Goal: Task Accomplishment & Management: Complete application form

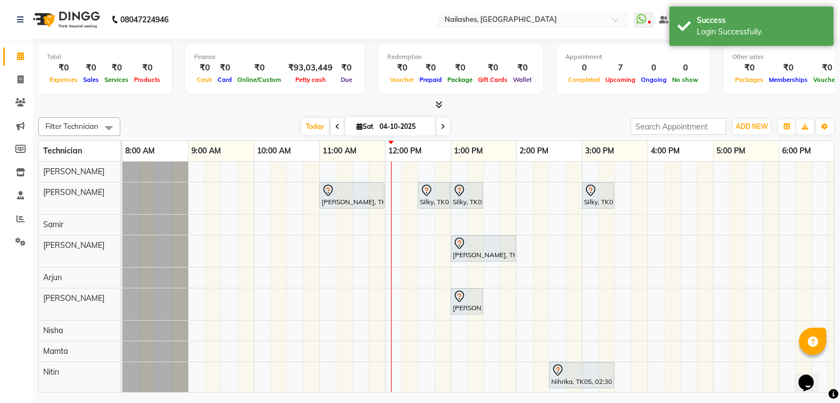
click at [542, 15] on input "text" at bounding box center [521, 20] width 159 height 11
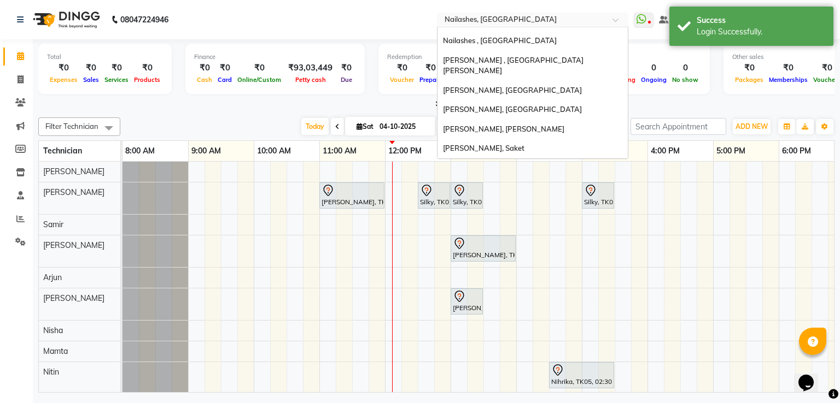
scroll to position [10, 0]
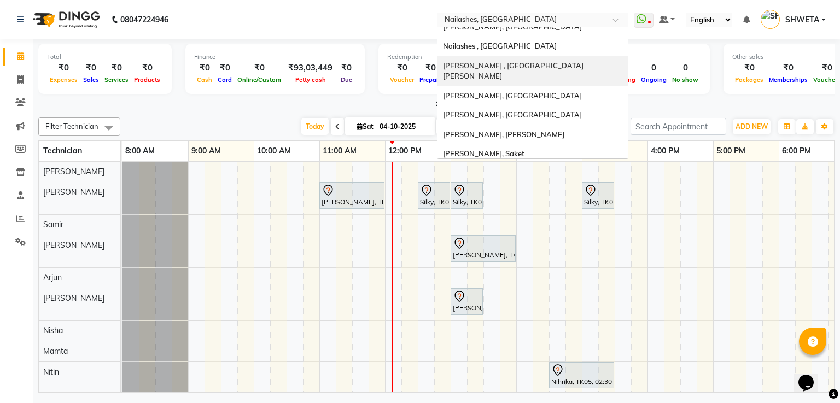
click at [520, 67] on span "[PERSON_NAME] , [GEOGRAPHIC_DATA][PERSON_NAME]" at bounding box center [513, 71] width 141 height 20
click at [520, 67] on div "₹0" at bounding box center [522, 68] width 24 height 13
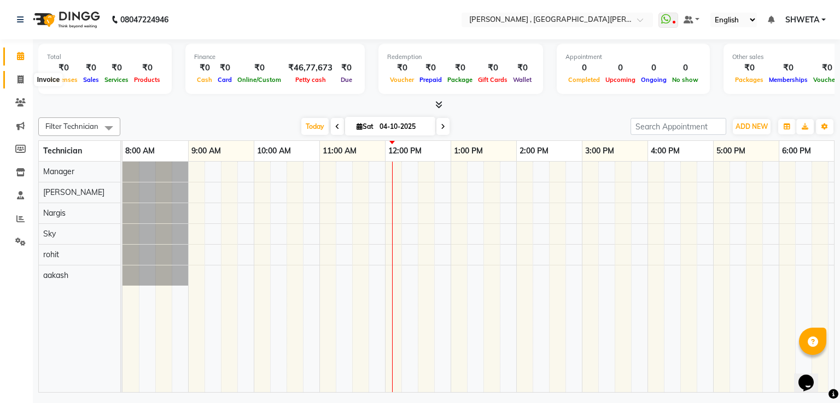
click at [16, 79] on span at bounding box center [20, 80] width 19 height 13
select select "service"
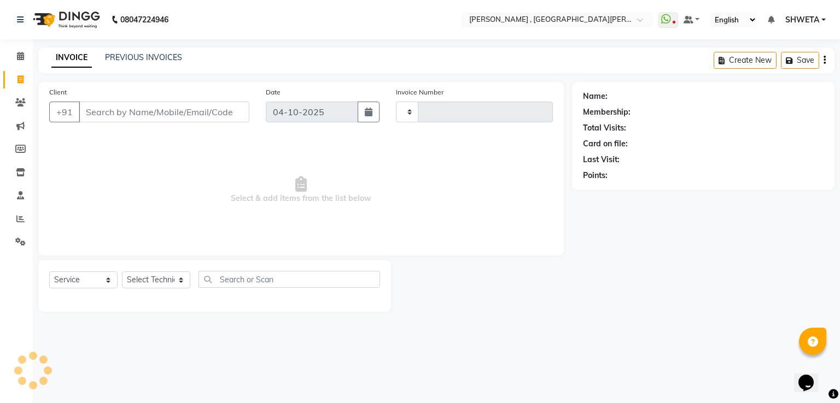
type input "0962"
select select "3836"
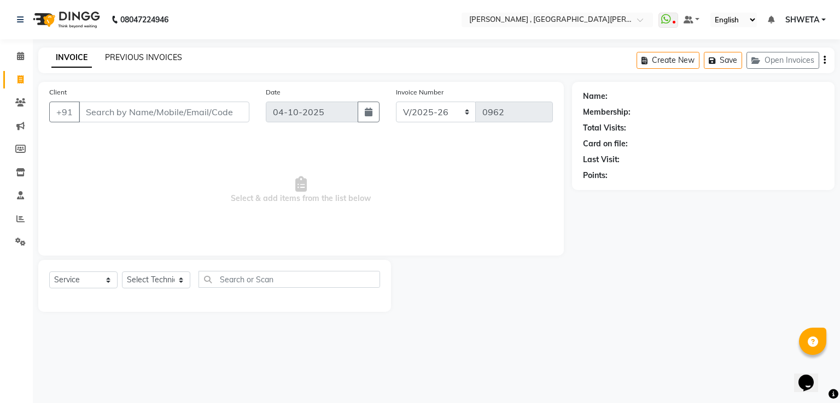
click at [149, 57] on link "PREVIOUS INVOICES" at bounding box center [143, 57] width 77 height 10
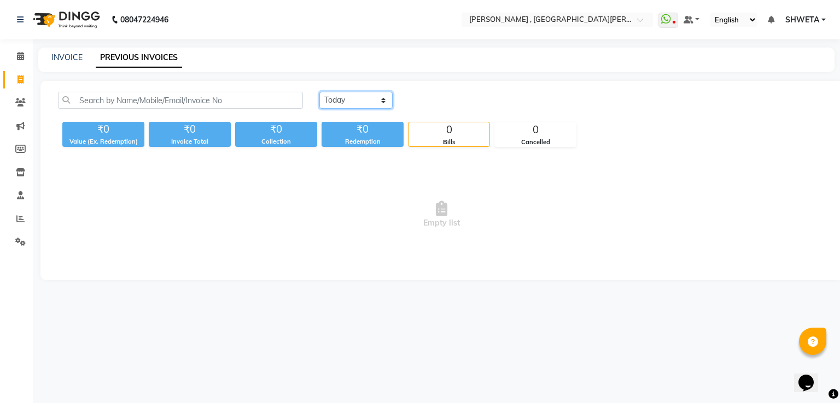
click at [365, 103] on select "[DATE] [DATE] Custom Range" at bounding box center [355, 100] width 73 height 17
select select "yesterday"
click at [319, 92] on select "[DATE] [DATE] Custom Range" at bounding box center [355, 100] width 73 height 17
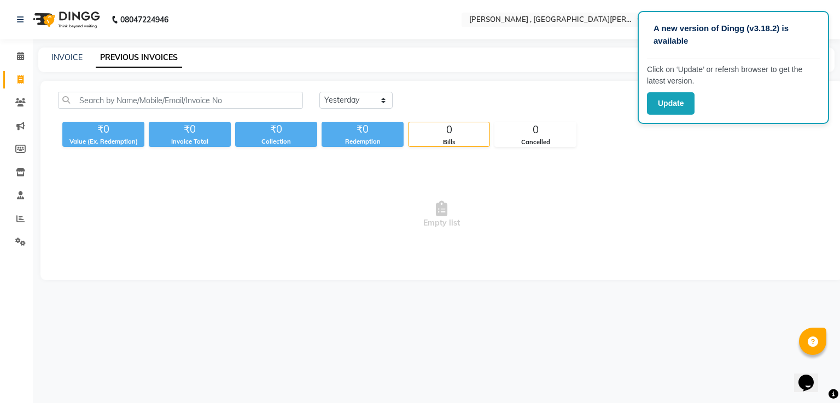
click at [69, 35] on nav "08047224946 Select Location × [GEOGRAPHIC_DATA] , [GEOGRAPHIC_DATA][PERSON_NAME…" at bounding box center [420, 19] width 840 height 39
click at [14, 77] on span at bounding box center [20, 80] width 19 height 13
select select "3836"
select select "service"
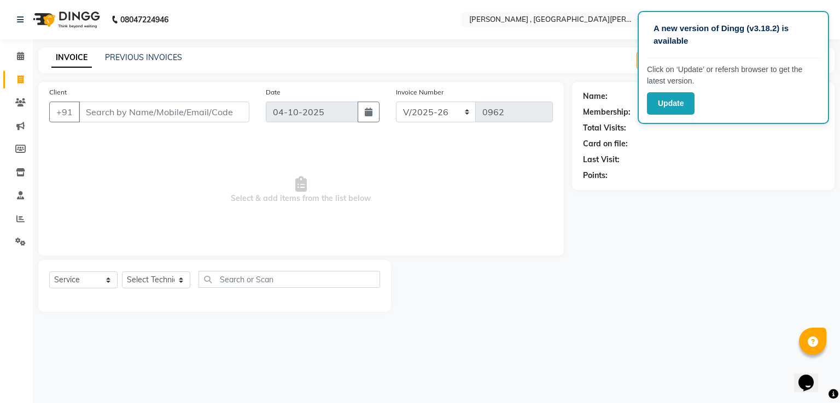
click at [107, 115] on input "Client" at bounding box center [164, 112] width 171 height 21
click at [839, 173] on div "Name: Membership: Total Visits: Card on file: Last Visit: Points:" at bounding box center [707, 197] width 271 height 230
click at [735, 203] on div "Name: Membership: Total Visits: Card on file: Last Visit: Points:" at bounding box center [707, 197] width 271 height 230
click at [147, 114] on input "Client" at bounding box center [164, 112] width 171 height 21
click at [164, 142] on span "Select & add items from the list below" at bounding box center [301, 190] width 504 height 109
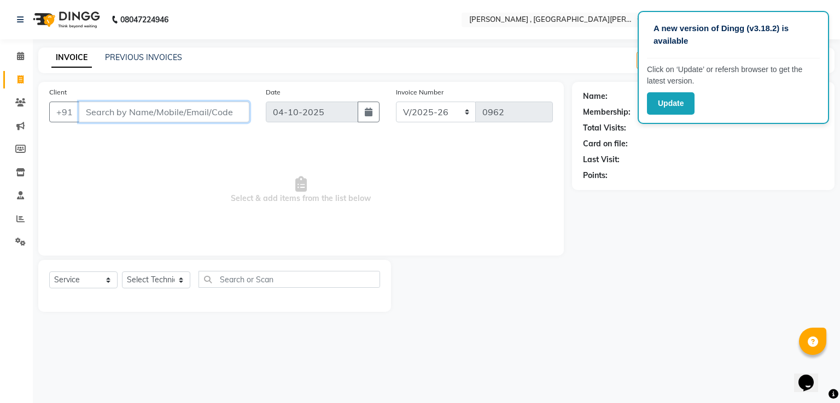
click at [118, 106] on input "Client" at bounding box center [164, 112] width 171 height 21
click at [116, 114] on input "Client" at bounding box center [164, 112] width 171 height 21
type input "8368845722"
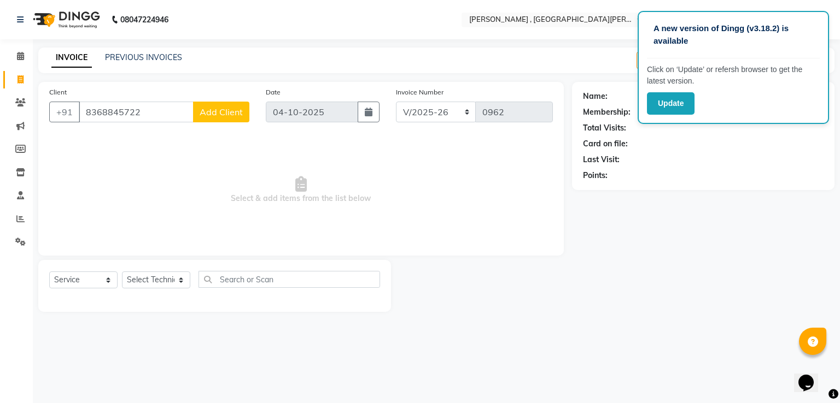
click at [218, 119] on button "Add Client" at bounding box center [221, 112] width 56 height 21
select select "21"
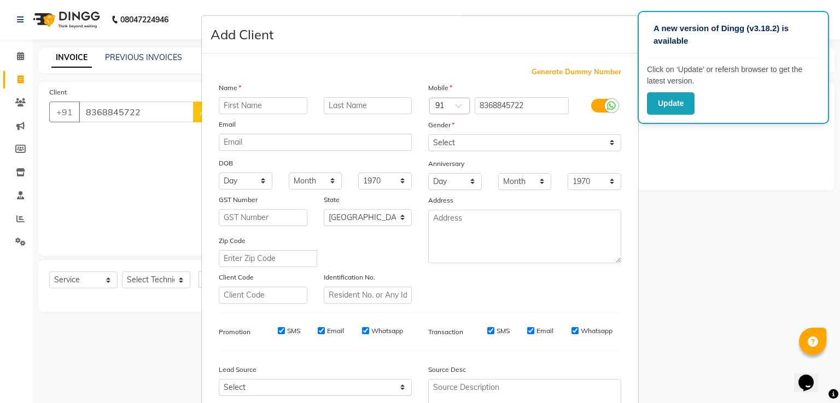
click at [285, 105] on input "text" at bounding box center [263, 105] width 89 height 17
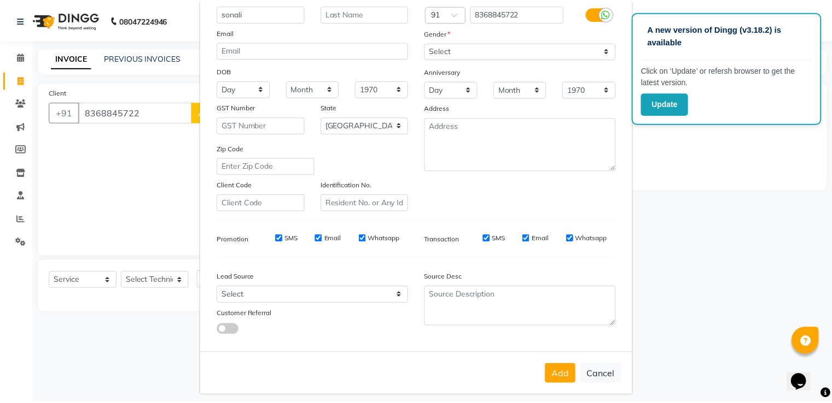
scroll to position [107, 0]
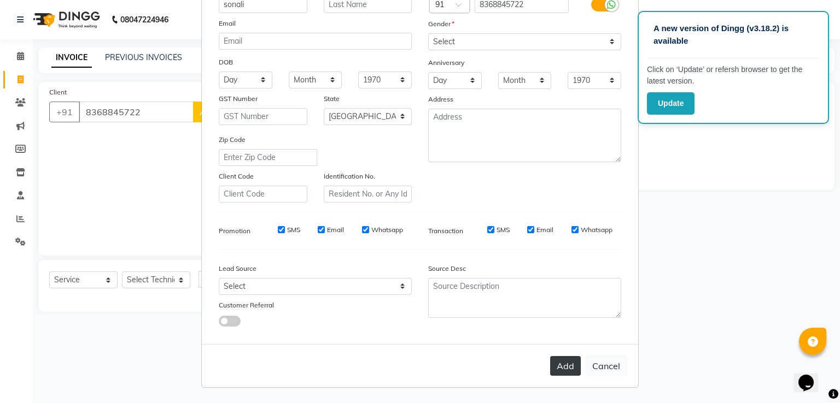
type input "sonali"
click at [568, 370] on button "Add" at bounding box center [565, 366] width 31 height 20
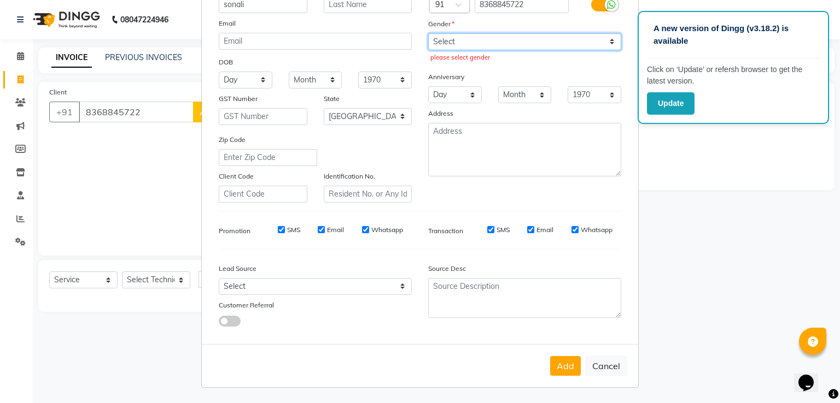
click at [505, 33] on select "Select Male Female Other Prefer Not To Say" at bounding box center [524, 41] width 193 height 17
select select "female"
click at [428, 33] on select "Select Male Female Other Prefer Not To Say" at bounding box center [524, 41] width 193 height 17
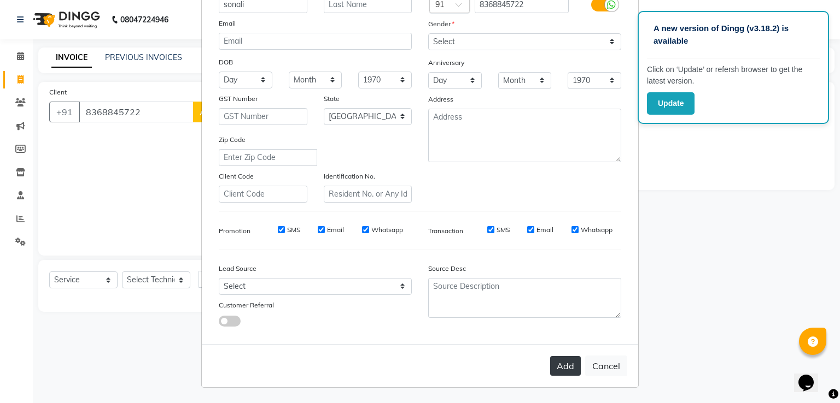
click at [566, 361] on button "Add" at bounding box center [565, 366] width 31 height 20
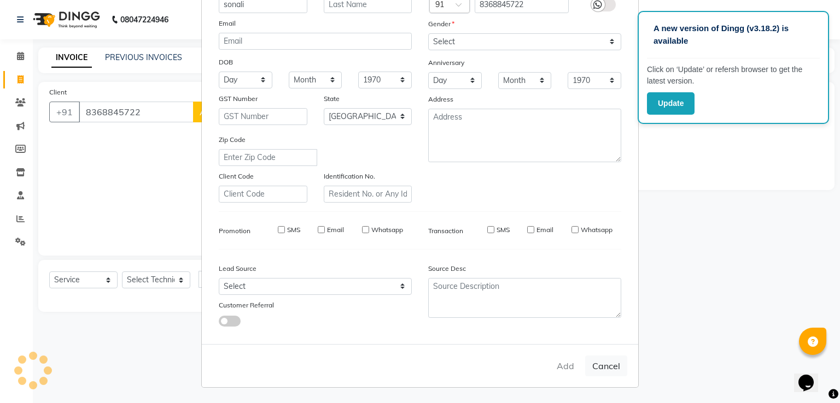
type input "83******22"
select select
select select "null"
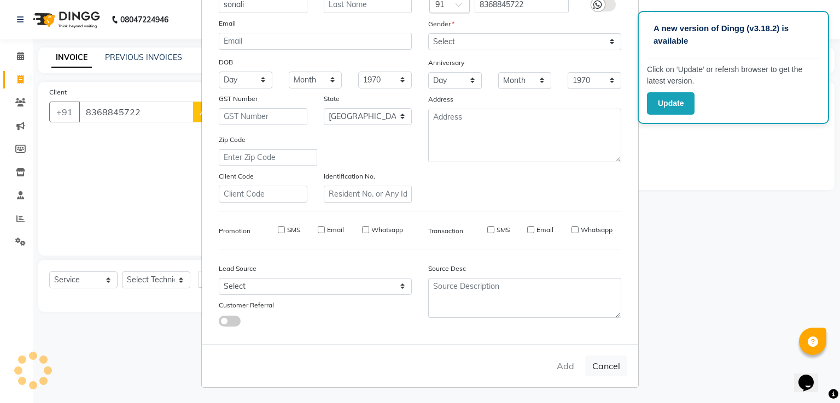
select select
checkbox input "false"
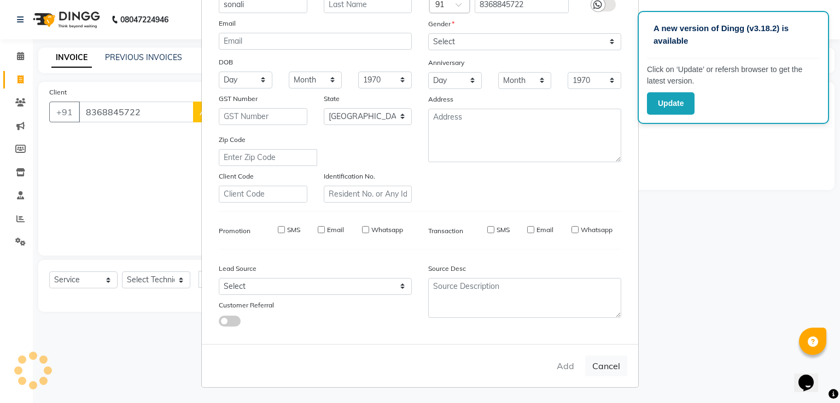
checkbox input "false"
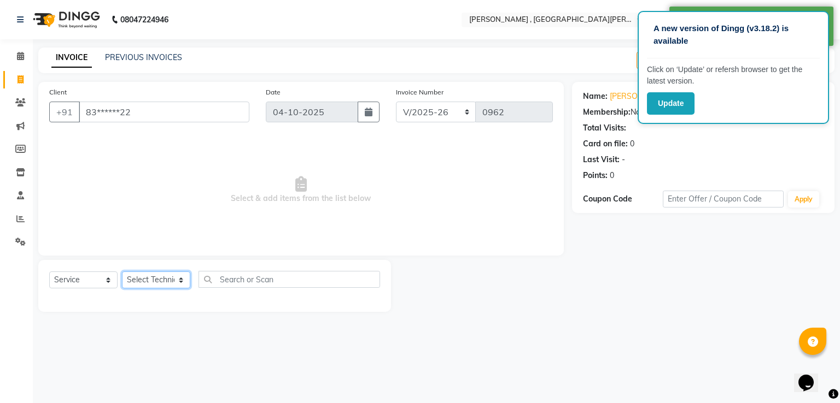
click at [136, 283] on select "Select Technician aakash Manager Nargis Neha Nagarwal rohit Sky" at bounding box center [156, 280] width 68 height 17
select select "79955"
click at [122, 272] on select "Select Technician aakash Manager Nargis Neha Nagarwal rohit Sky" at bounding box center [156, 280] width 68 height 17
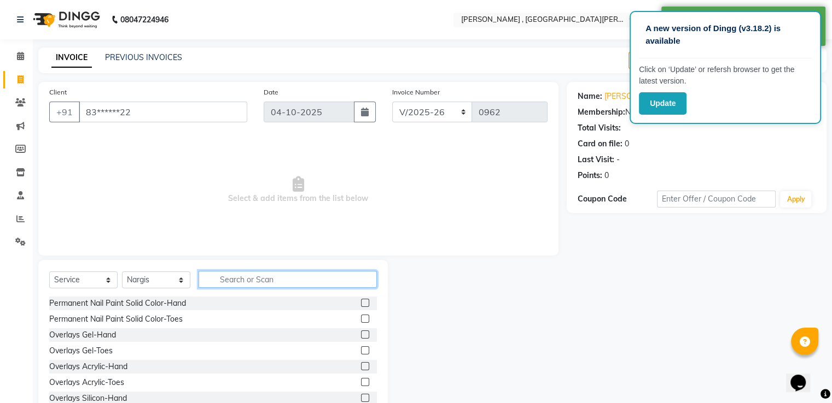
click at [262, 278] on input "text" at bounding box center [287, 279] width 178 height 17
click at [262, 282] on input "text" at bounding box center [287, 279] width 178 height 17
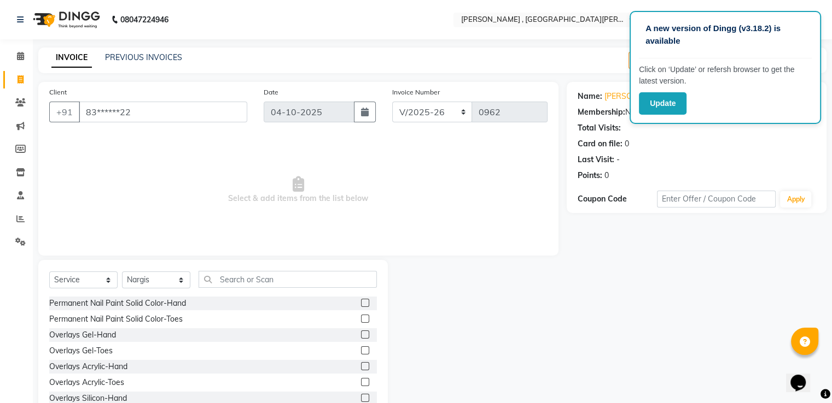
click at [361, 305] on label at bounding box center [365, 303] width 8 height 8
click at [361, 305] on input "checkbox" at bounding box center [364, 303] width 7 height 7
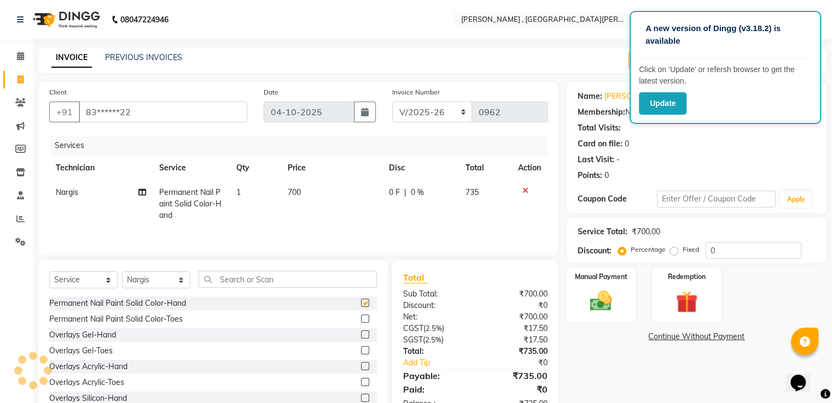
checkbox input "false"
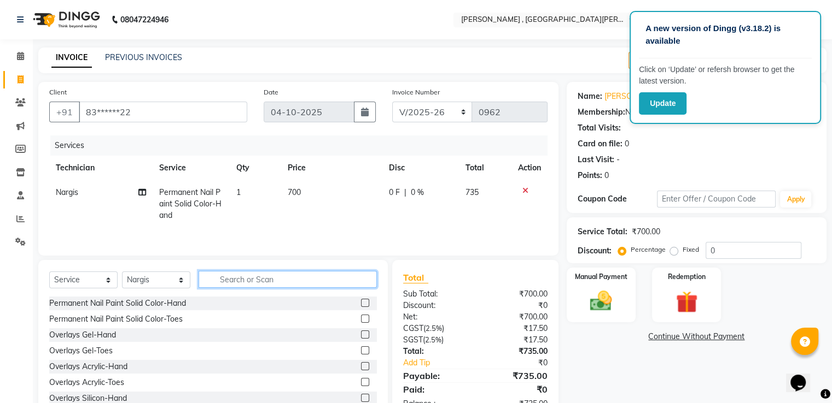
click at [350, 285] on input "text" at bounding box center [287, 279] width 178 height 17
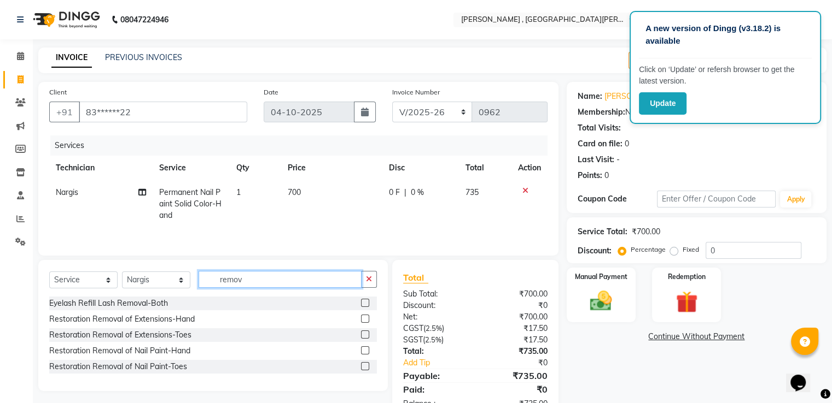
type input "remov"
click at [362, 337] on label at bounding box center [365, 335] width 8 height 8
click at [362, 337] on input "checkbox" at bounding box center [364, 335] width 7 height 7
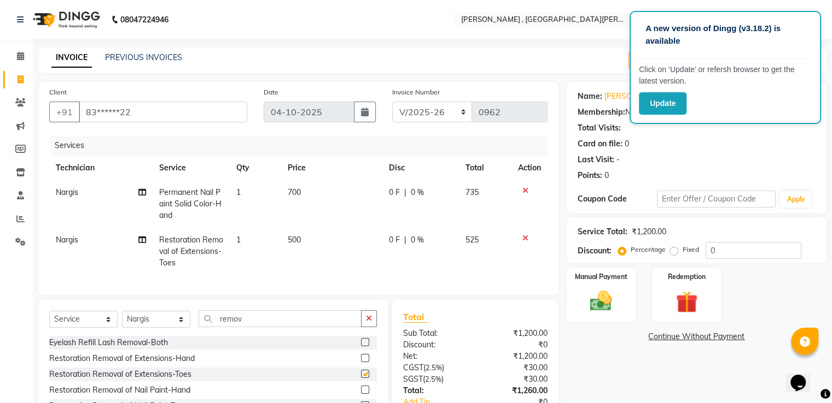
checkbox input "false"
click at [293, 201] on td "700" at bounding box center [331, 204] width 101 height 48
select select "79955"
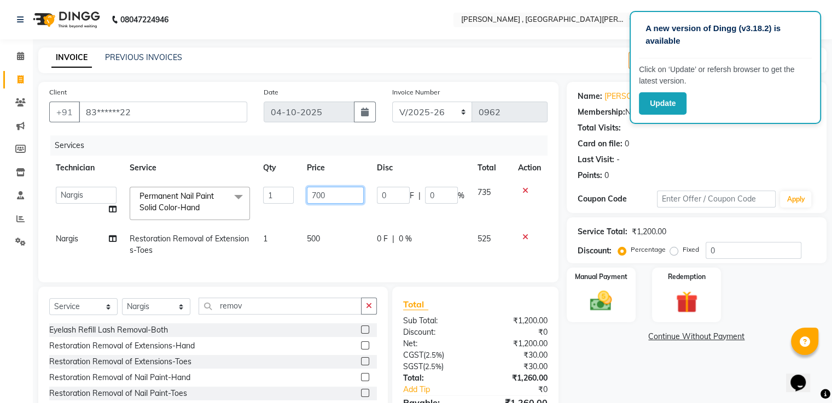
click at [315, 195] on input "700" at bounding box center [335, 195] width 57 height 17
type input "1000"
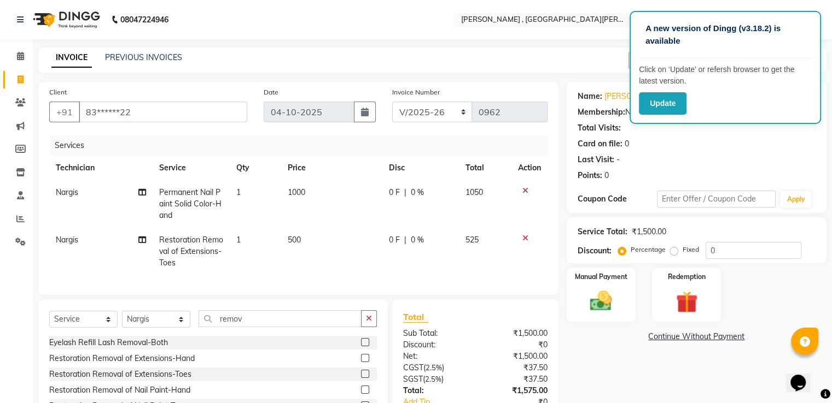
click at [611, 336] on link "Continue Without Payment" at bounding box center [696, 336] width 255 height 11
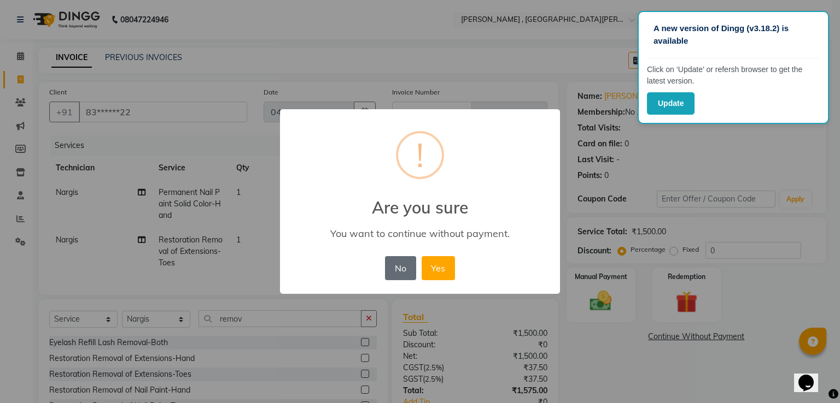
click at [393, 265] on button "No" at bounding box center [400, 268] width 31 height 24
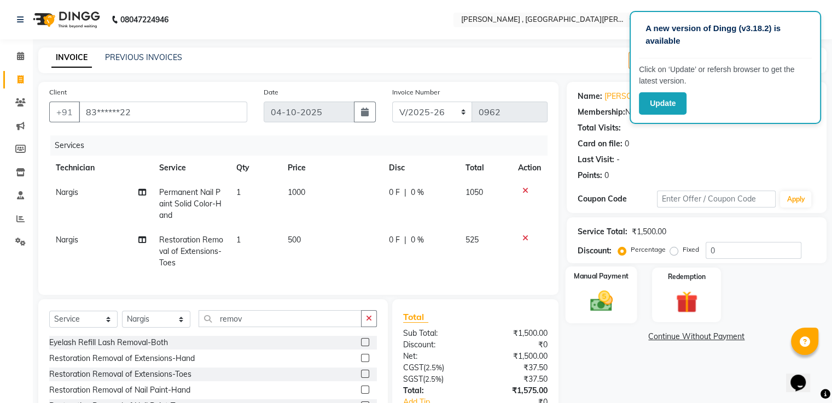
click at [603, 297] on img at bounding box center [600, 302] width 37 height 26
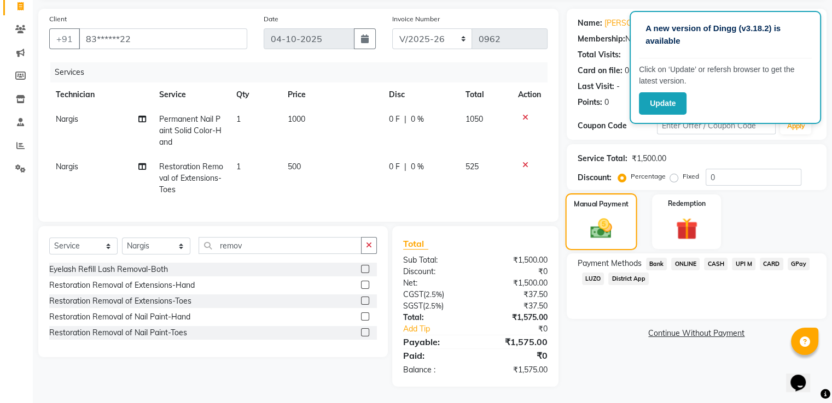
scroll to position [82, 0]
click at [722, 258] on span "CASH" at bounding box center [716, 264] width 24 height 13
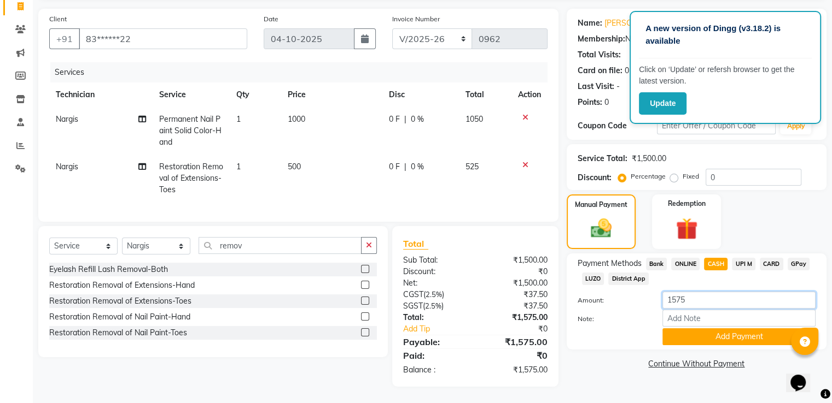
click at [688, 292] on input "1575" at bounding box center [738, 300] width 153 height 17
type input "1500"
click at [689, 329] on button "Add Payment" at bounding box center [738, 337] width 153 height 17
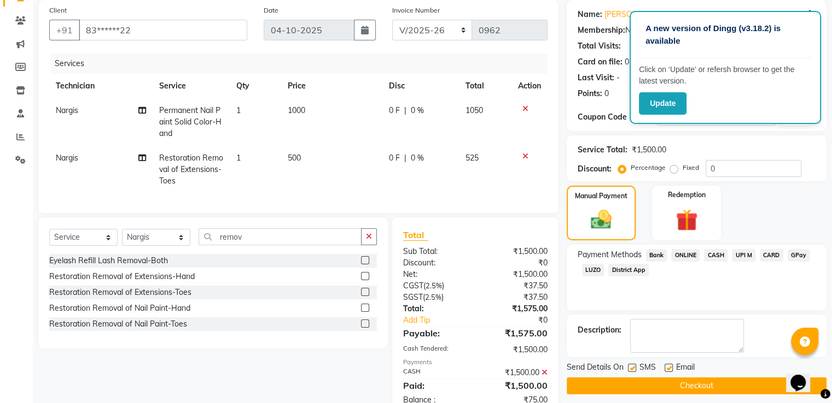
click at [682, 252] on span "ONLINE" at bounding box center [685, 255] width 28 height 13
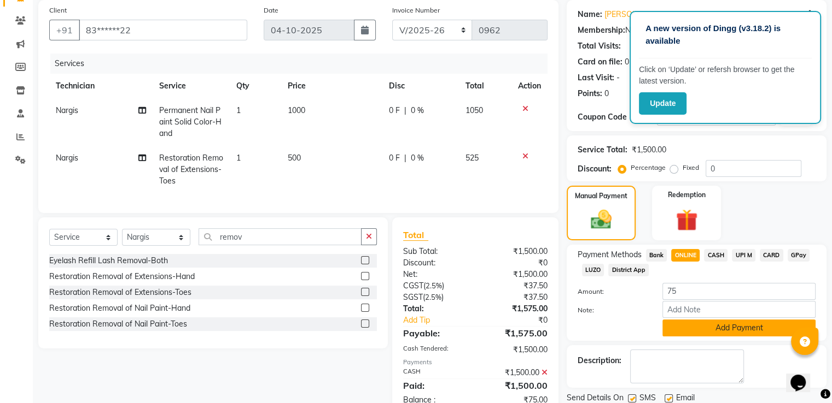
click at [713, 326] on button "Add Payment" at bounding box center [738, 328] width 153 height 17
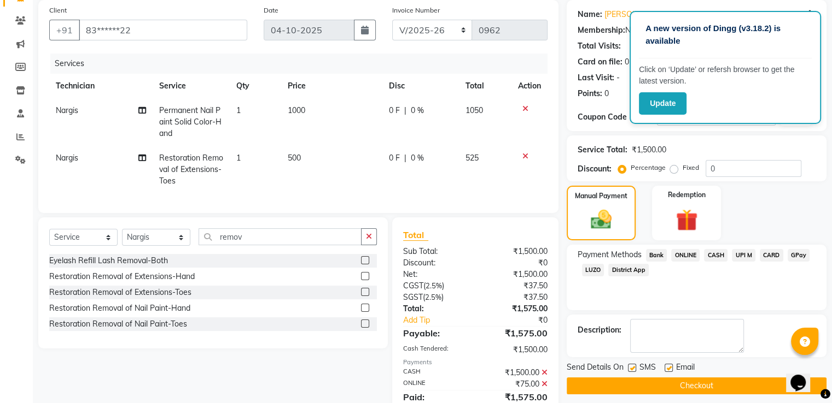
click at [677, 388] on button "Checkout" at bounding box center [696, 386] width 260 height 17
